Goal: Obtain resource: Download file/media

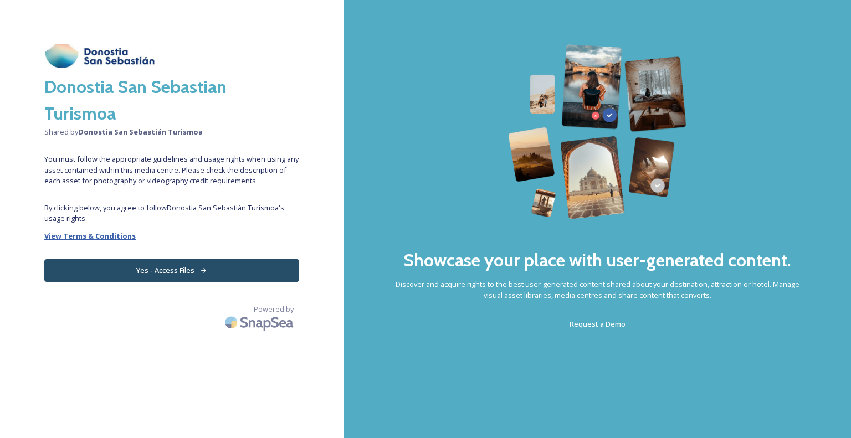
click at [82, 236] on strong "View Terms & Conditions" at bounding box center [89, 236] width 91 height 10
click at [167, 269] on button "Yes - Access Files" at bounding box center [171, 270] width 255 height 23
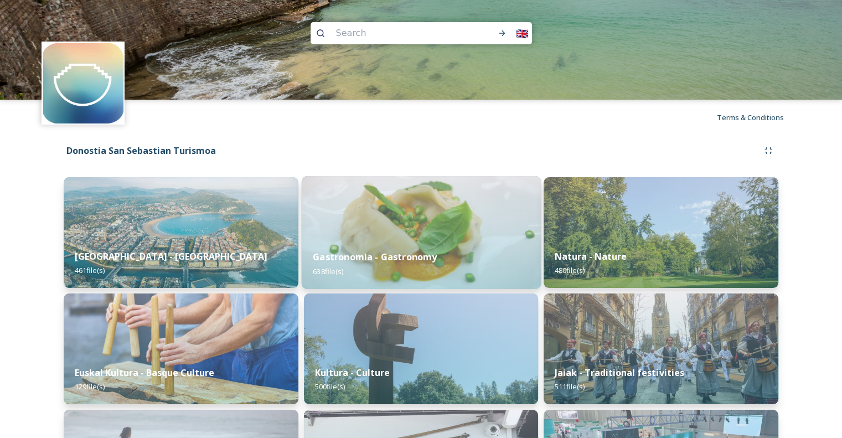
click at [408, 228] on img at bounding box center [420, 232] width 239 height 113
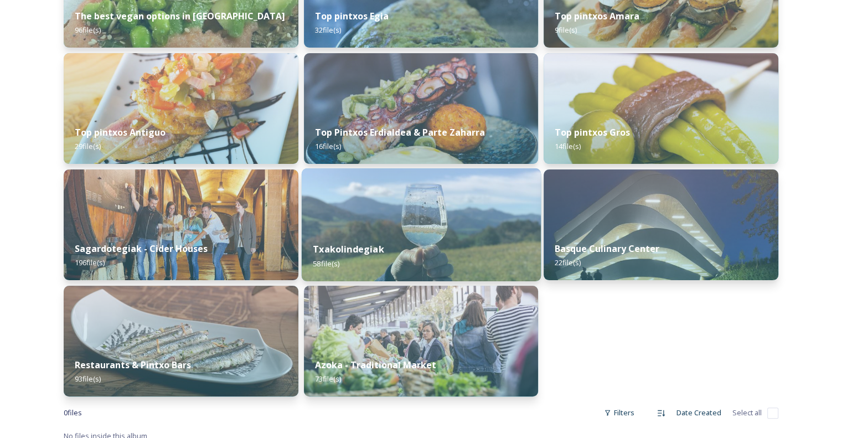
scroll to position [250, 0]
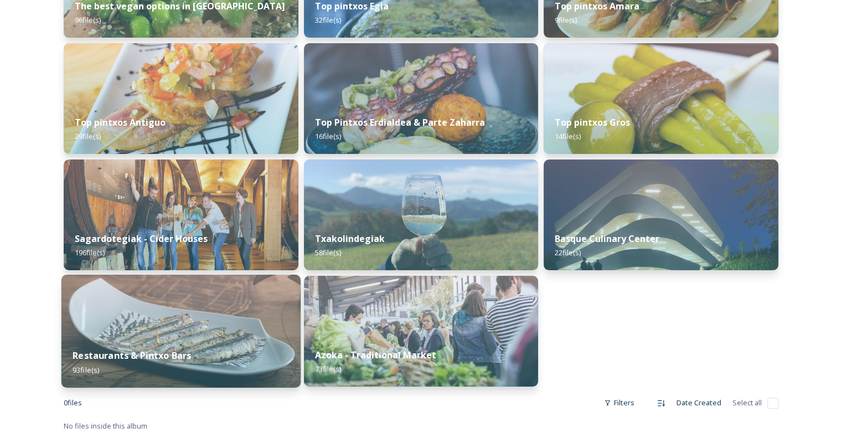
click at [225, 312] on img at bounding box center [180, 331] width 239 height 113
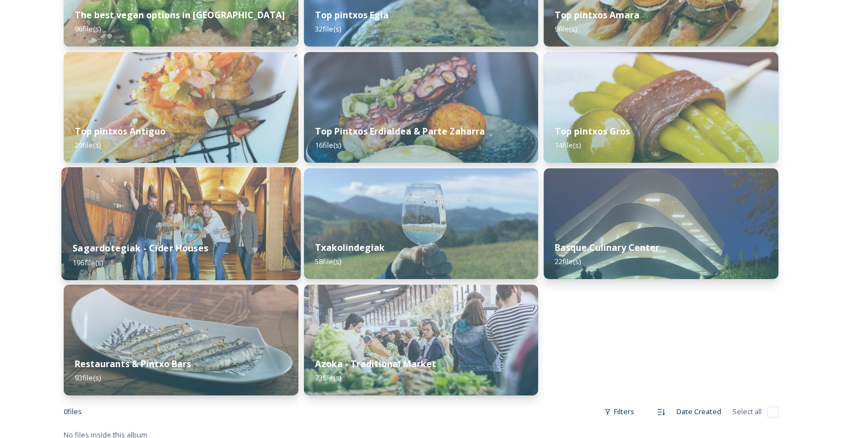
scroll to position [250, 0]
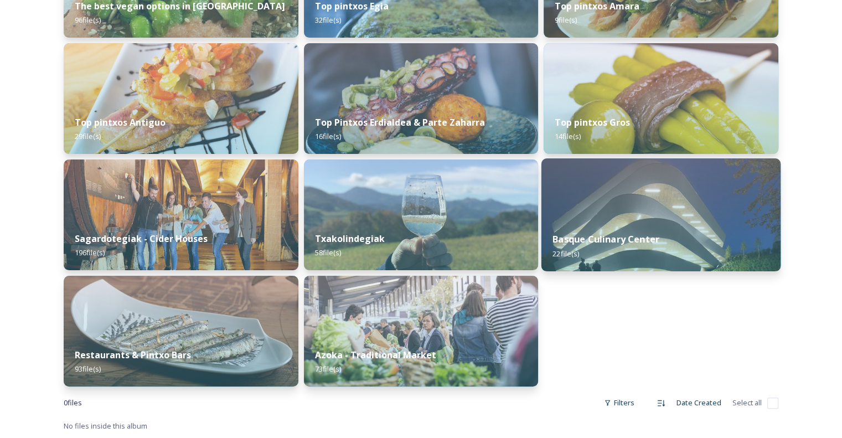
click at [669, 219] on img at bounding box center [661, 214] width 239 height 113
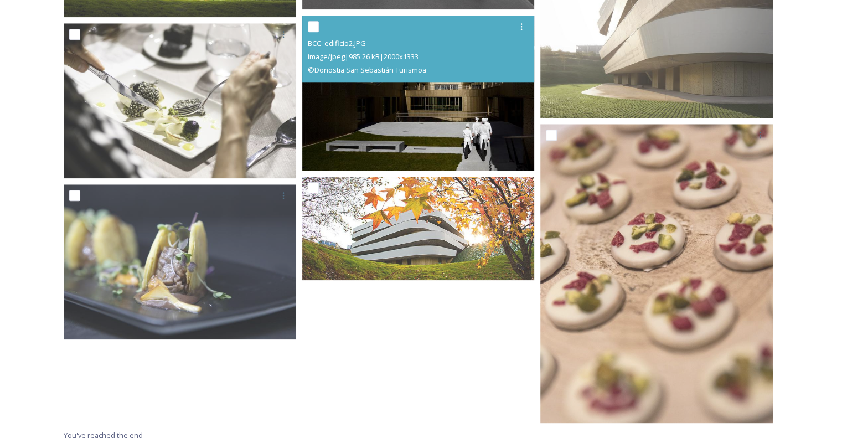
scroll to position [1182, 0]
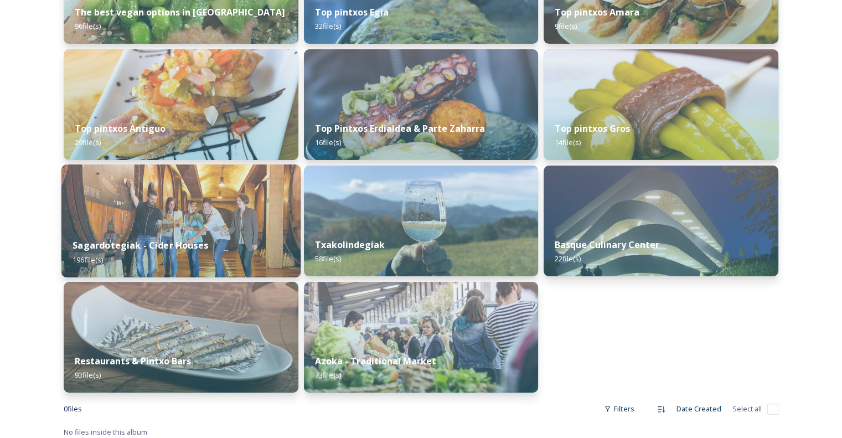
scroll to position [250, 0]
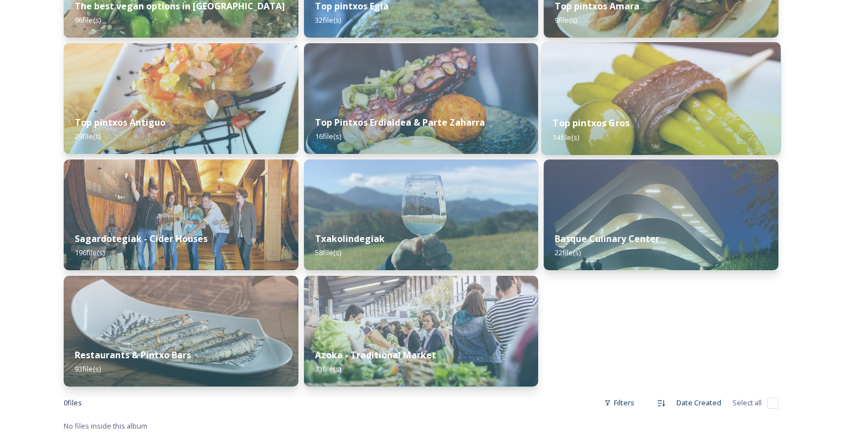
click at [596, 105] on div "Top pintxos Gros 14 file(s)" at bounding box center [661, 130] width 239 height 50
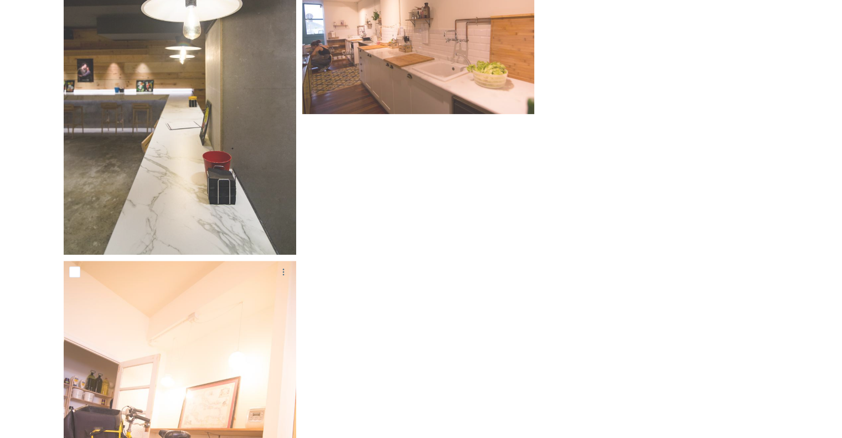
scroll to position [812, 0]
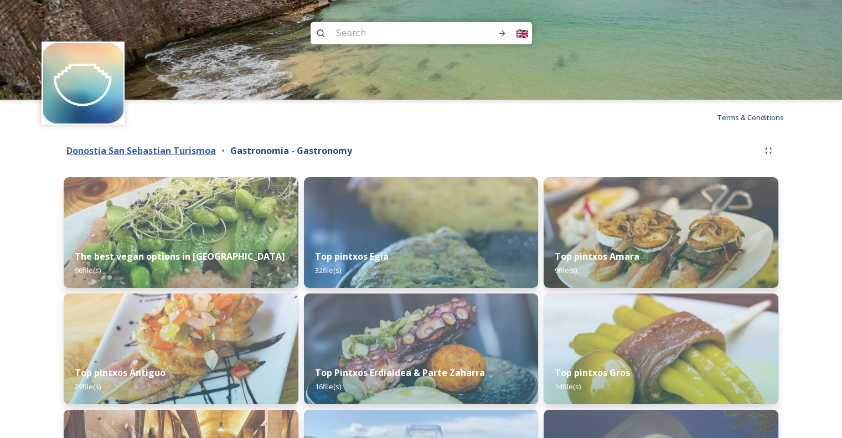
click at [179, 148] on strong "Donostia San Sebastian Turismoa" at bounding box center [141, 151] width 150 height 12
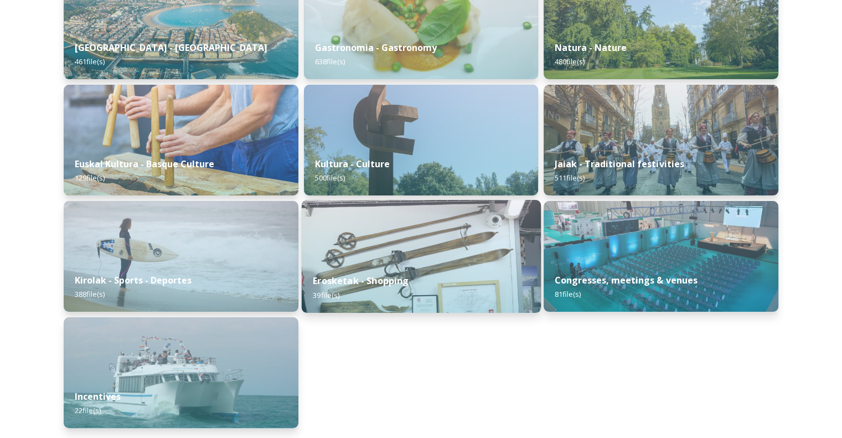
scroll to position [210, 0]
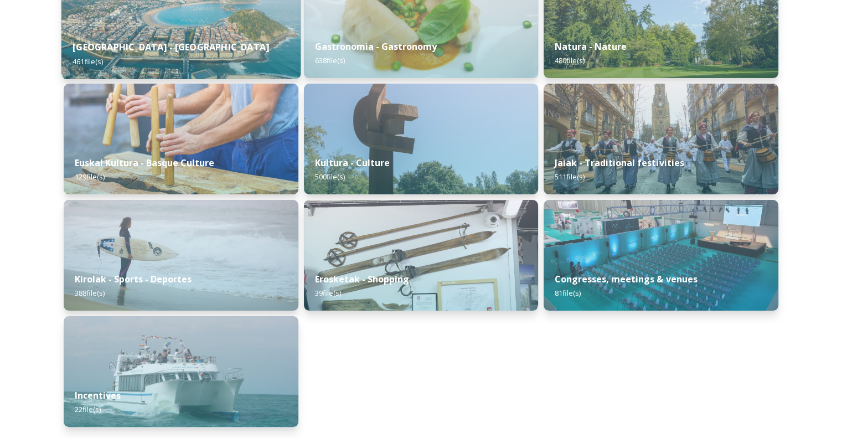
click at [210, 39] on div "[GEOGRAPHIC_DATA] - San Sebastian 461 file(s)" at bounding box center [180, 54] width 239 height 50
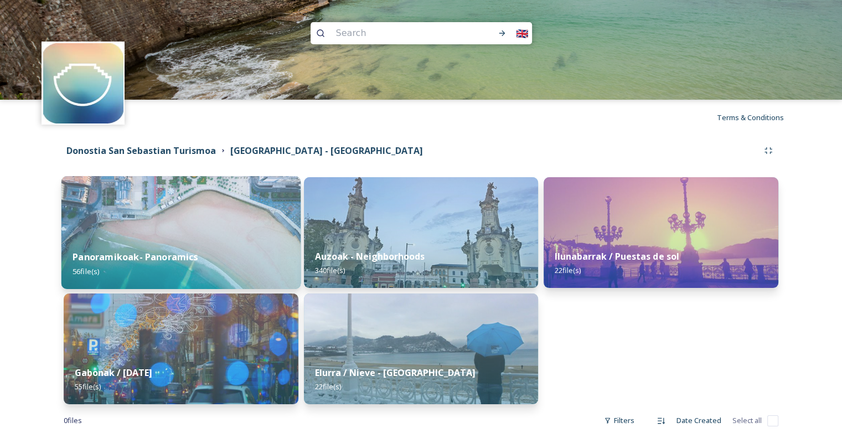
click at [202, 228] on img at bounding box center [180, 232] width 239 height 113
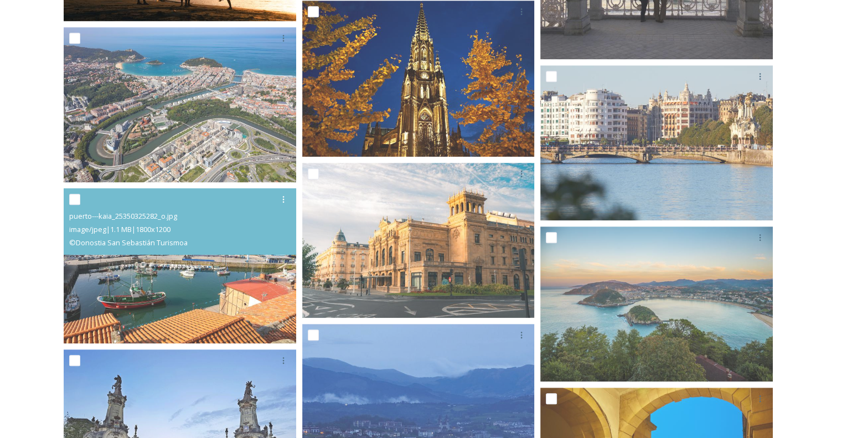
scroll to position [720, 0]
